Goal: Information Seeking & Learning: Find specific page/section

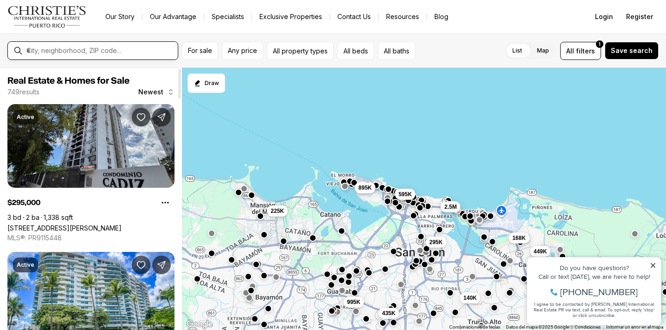
click at [146, 51] on input "text" at bounding box center [100, 50] width 148 height 8
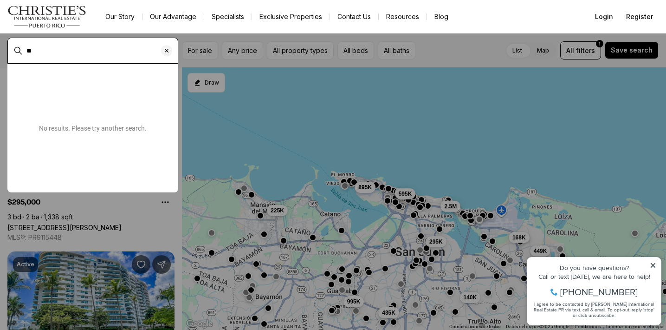
type input "*"
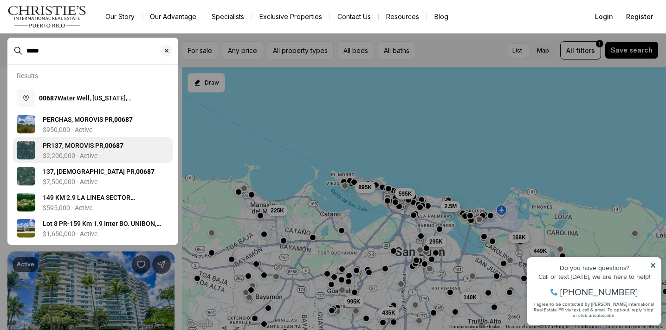
type input "*****"
click at [113, 147] on b "00687" at bounding box center [114, 145] width 19 height 7
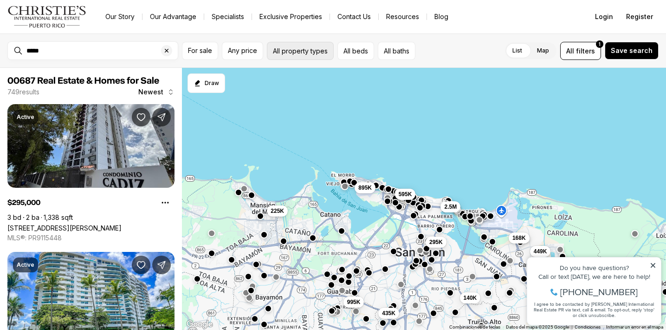
click at [291, 53] on button "All property types" at bounding box center [300, 51] width 67 height 18
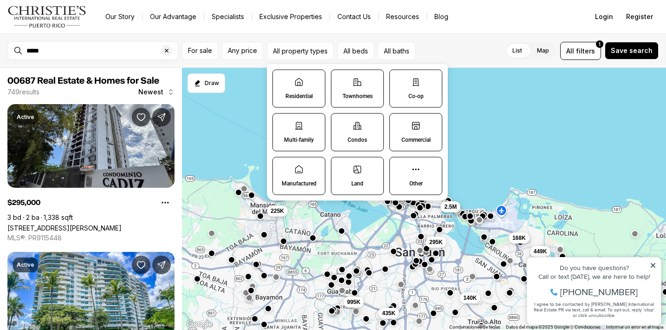
click at [291, 92] on label "Residential" at bounding box center [298, 89] width 53 height 38
click at [282, 79] on button "Residential" at bounding box center [277, 74] width 9 height 9
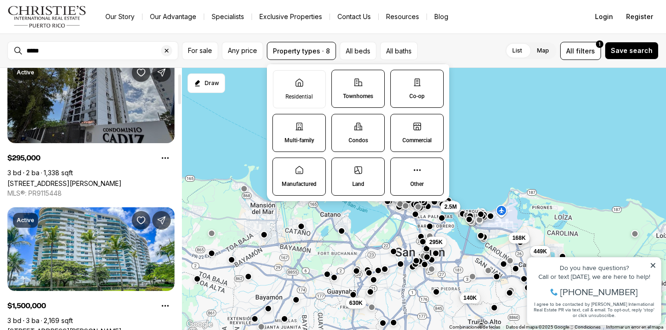
scroll to position [54, 0]
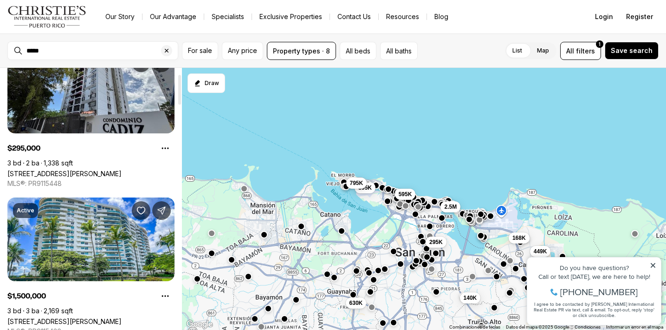
click at [149, 33] on nav "Go to: Homepage Our Story Our Advantage Specialists Exclusive Properties Contac…" at bounding box center [333, 16] width 666 height 33
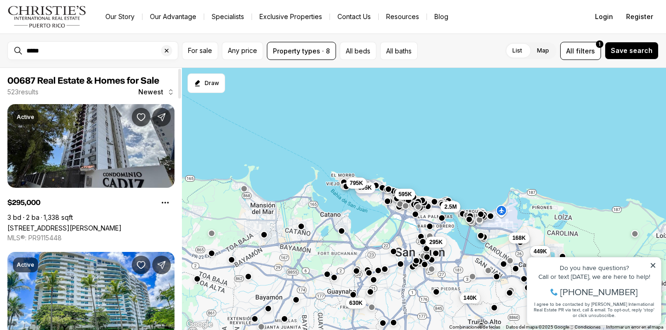
scroll to position [0, 0]
drag, startPoint x: 445, startPoint y: 3, endPoint x: 588, endPoint y: 17, distance: 143.6
click at [588, 17] on nav "Go to: Homepage Our Story Our Advantage Specialists Exclusive Properties Contac…" at bounding box center [333, 16] width 666 height 33
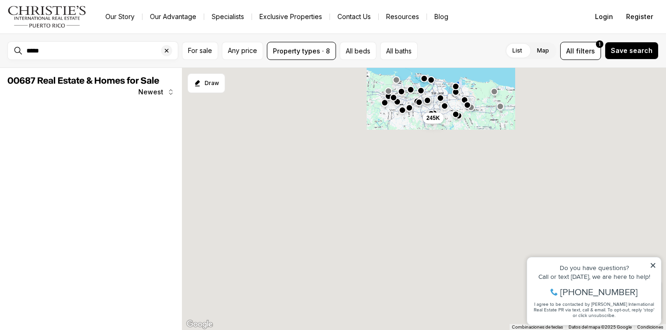
drag, startPoint x: 382, startPoint y: 284, endPoint x: 431, endPoint y: 146, distance: 146.1
click at [431, 146] on div "245K" at bounding box center [424, 199] width 484 height 262
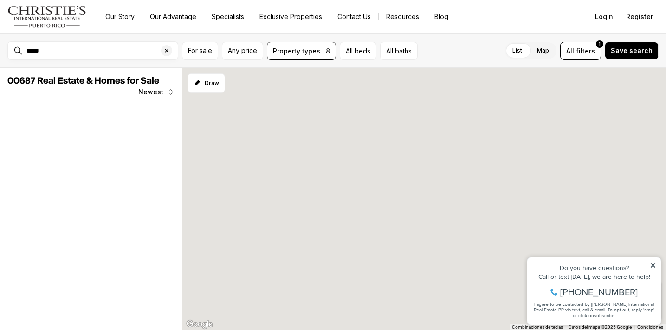
click at [654, 263] on icon at bounding box center [653, 265] width 6 height 6
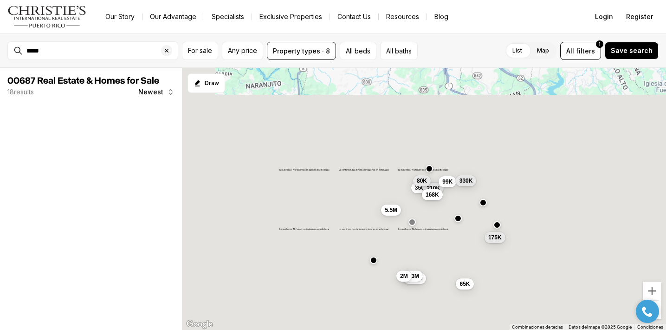
click at [414, 98] on div "5.5M 350K 210K 99K 80K 168K 330K 175K 8.33M 7.63M 2M 65K" at bounding box center [424, 199] width 484 height 262
